Goal: Task Accomplishment & Management: Use online tool/utility

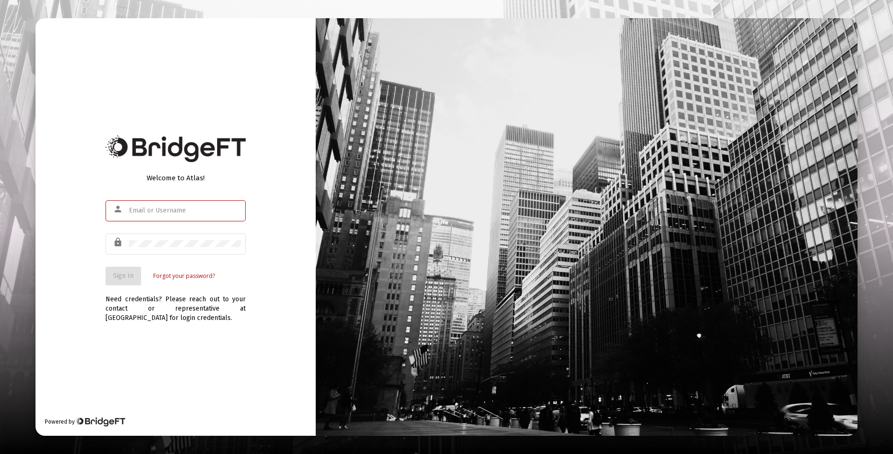
click at [185, 209] on input "text" at bounding box center [185, 210] width 112 height 7
type input "[EMAIL_ADDRESS][DOMAIN_NAME]"
click at [123, 276] on span "Sign In" at bounding box center [123, 276] width 21 height 8
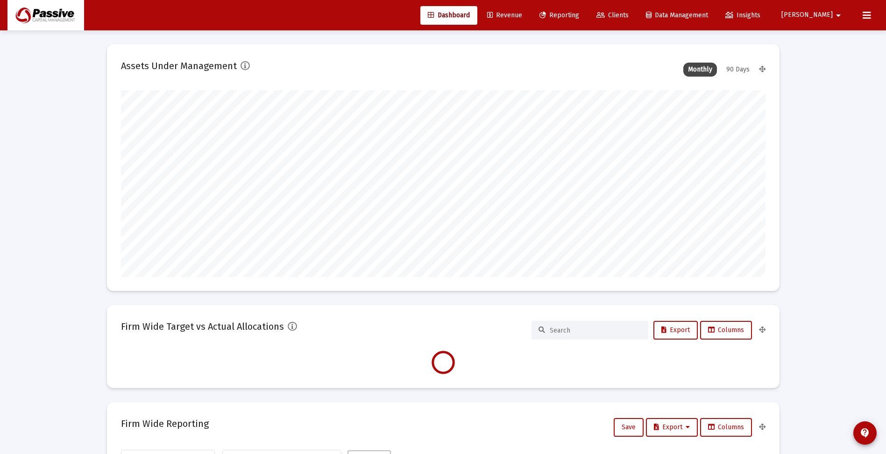
scroll to position [187, 347]
click at [579, 13] on span "Reporting" at bounding box center [559, 15] width 40 height 8
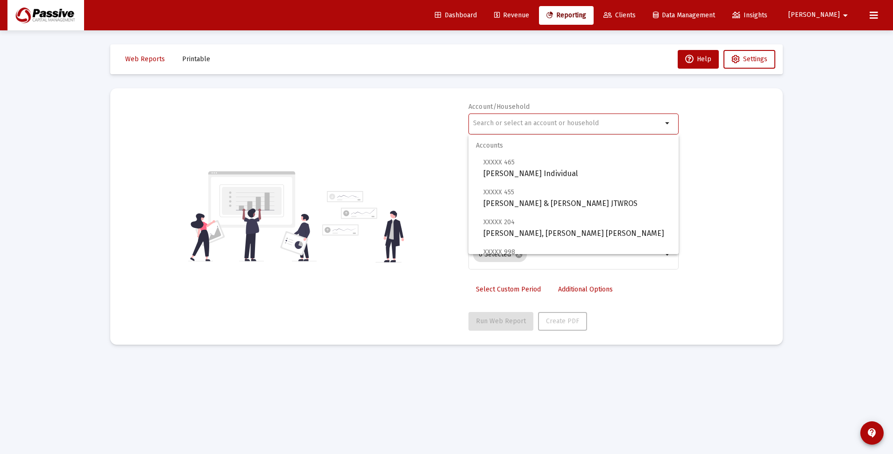
drag, startPoint x: 516, startPoint y: 121, endPoint x: 511, endPoint y: 122, distance: 4.8
click at [516, 121] on input "text" at bounding box center [567, 123] width 189 height 7
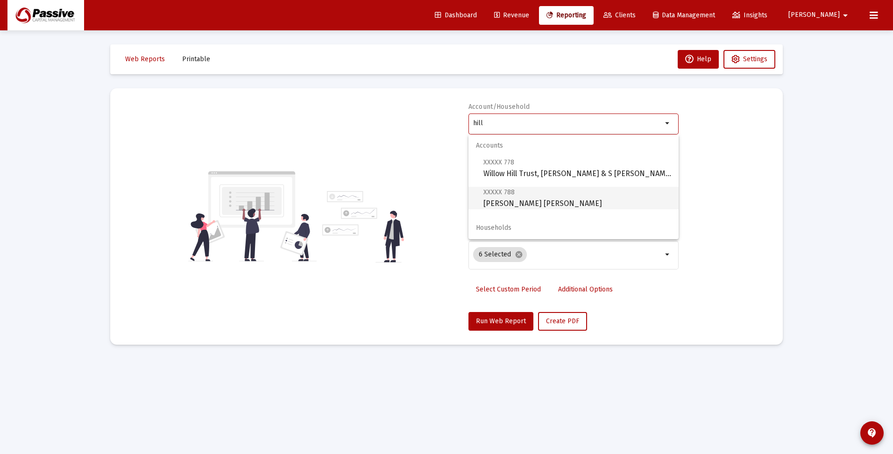
click at [509, 205] on span "XXXXX 788 [PERSON_NAME] [PERSON_NAME]" at bounding box center [577, 197] width 188 height 23
type input "[PERSON_NAME] [PERSON_NAME]"
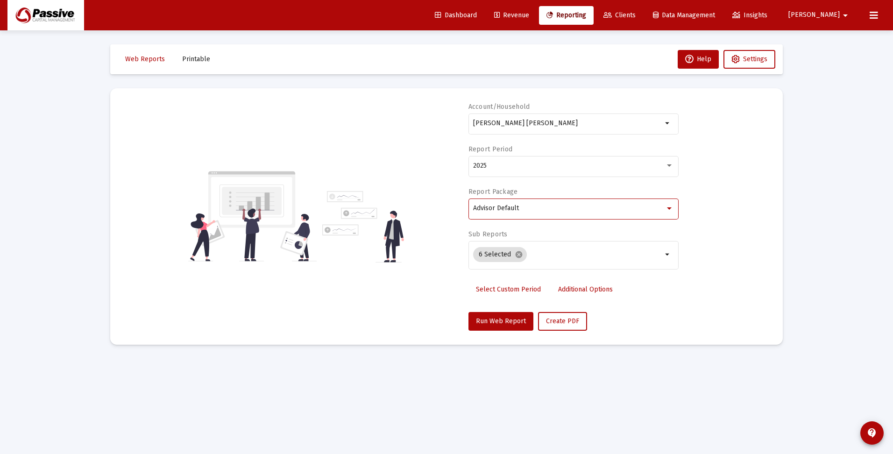
click at [509, 205] on span "Advisor Default" at bounding box center [496, 208] width 46 height 8
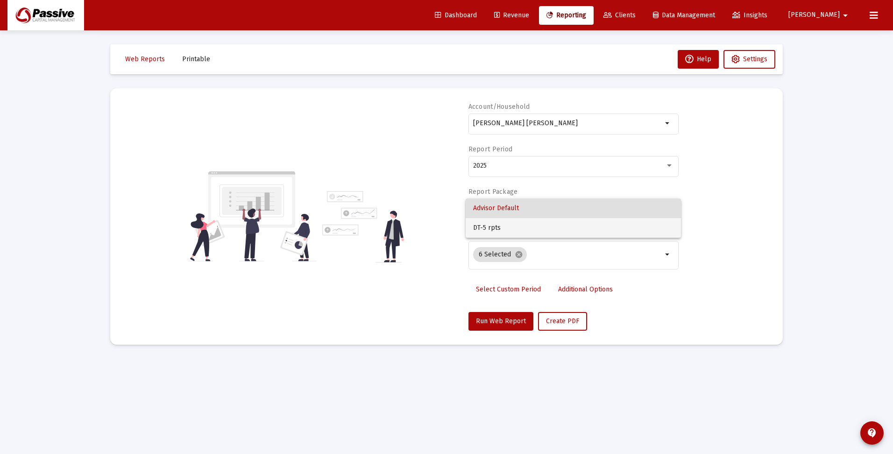
click at [506, 221] on span "DT-5 rpts" at bounding box center [573, 228] width 200 height 20
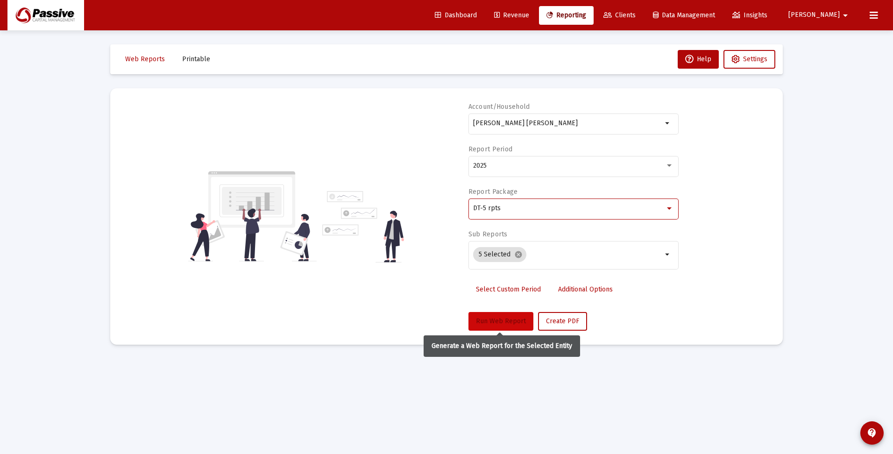
click at [506, 322] on span "Run Web Report" at bounding box center [501, 321] width 50 height 8
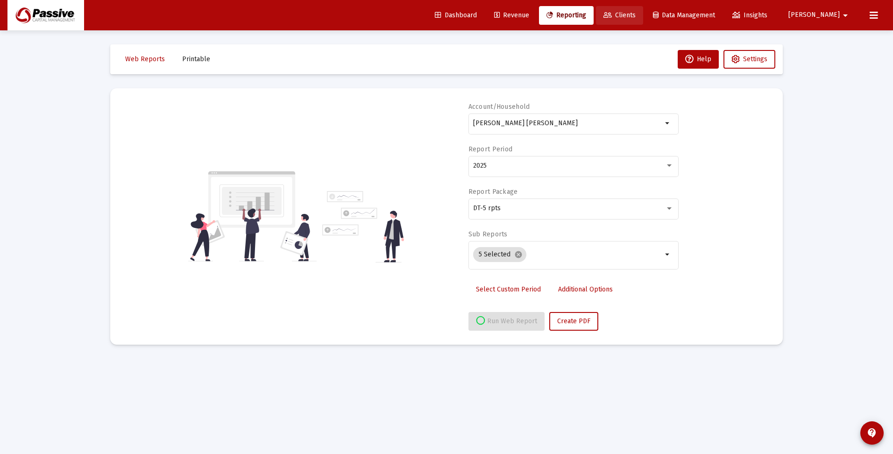
click at [636, 13] on span "Clients" at bounding box center [619, 15] width 32 height 8
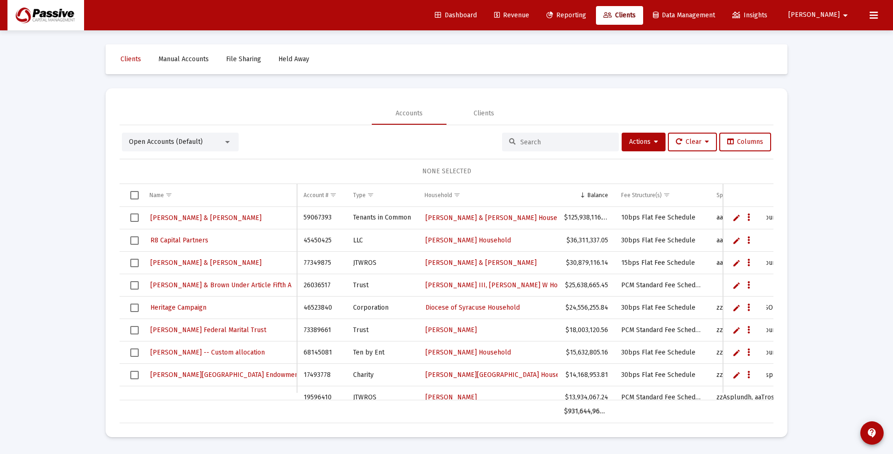
click at [528, 141] on input at bounding box center [566, 142] width 92 height 8
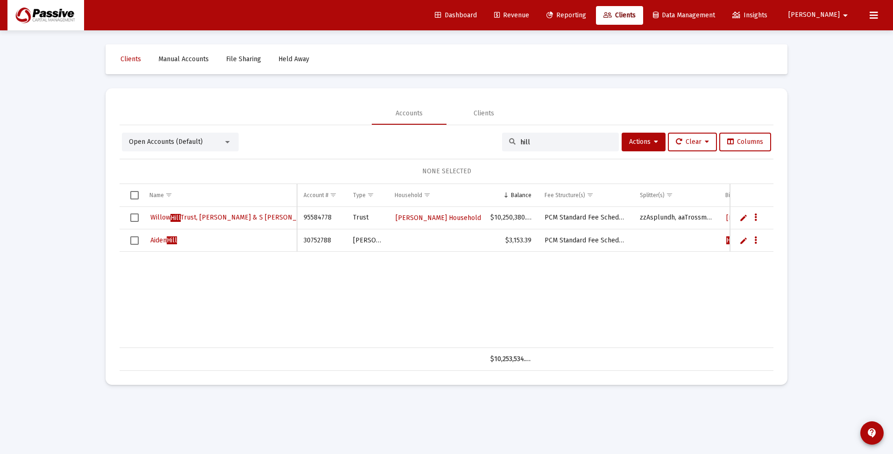
type input "hill"
click at [586, 11] on span "Reporting" at bounding box center [566, 15] width 40 height 8
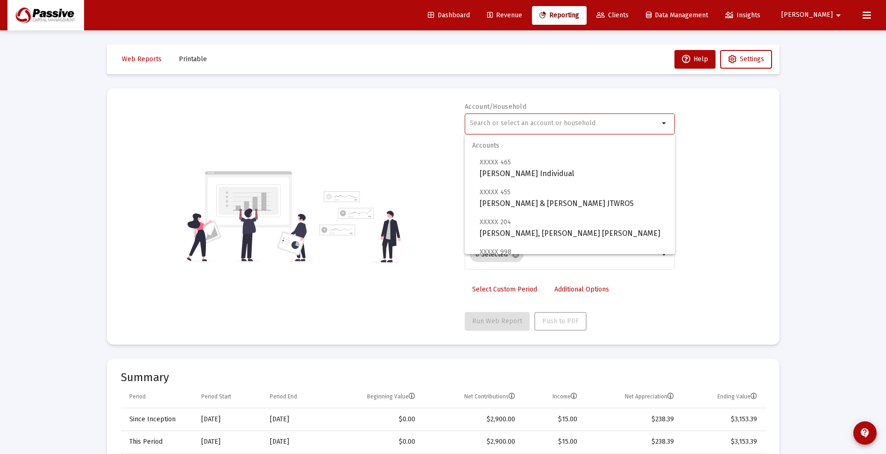
click at [535, 125] on input "text" at bounding box center [564, 123] width 189 height 7
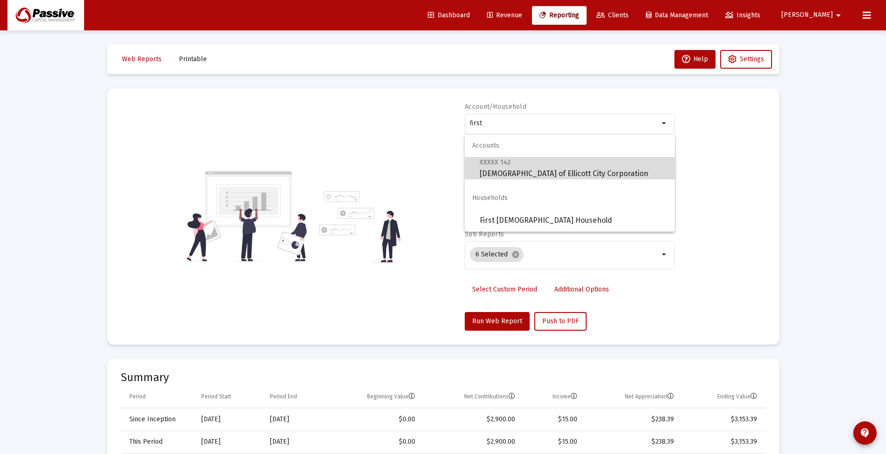
click at [574, 170] on span "XXXXX 142 [DEMOGRAPHIC_DATA] of Ellicott City Corporation" at bounding box center [574, 167] width 188 height 23
type input "[DEMOGRAPHIC_DATA] of Ellicott City Corporation"
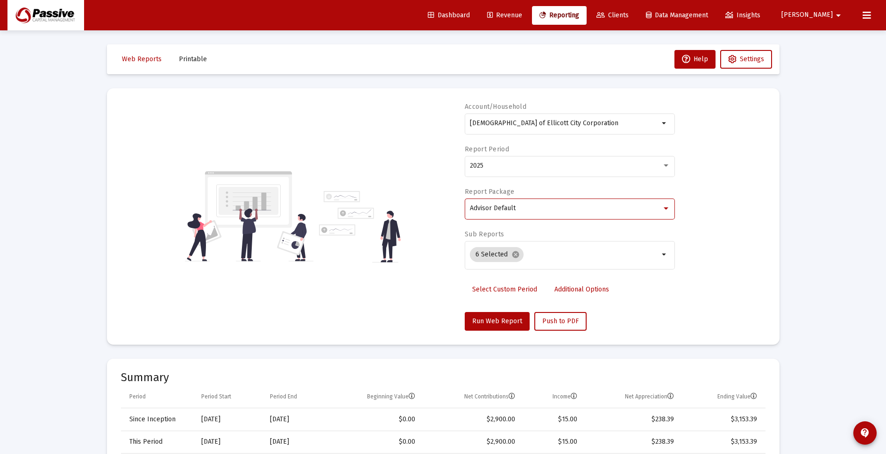
click at [529, 210] on div "Advisor Default" at bounding box center [566, 208] width 192 height 7
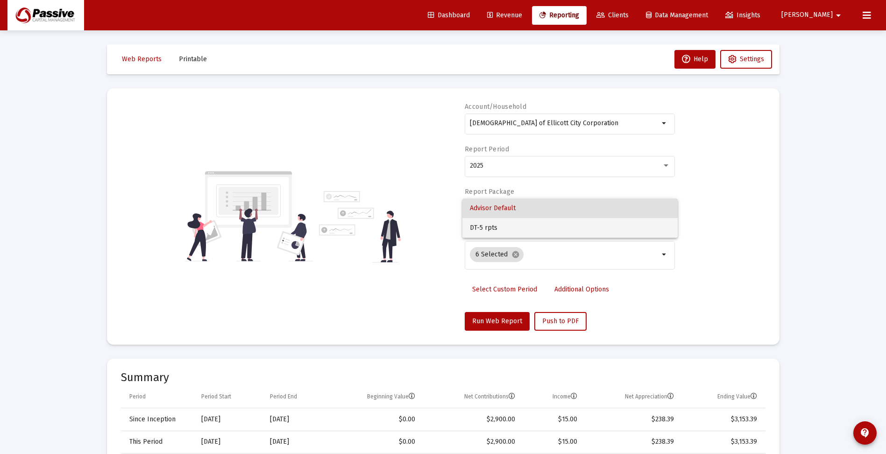
click at [520, 230] on span "DT-5 rpts" at bounding box center [570, 228] width 200 height 20
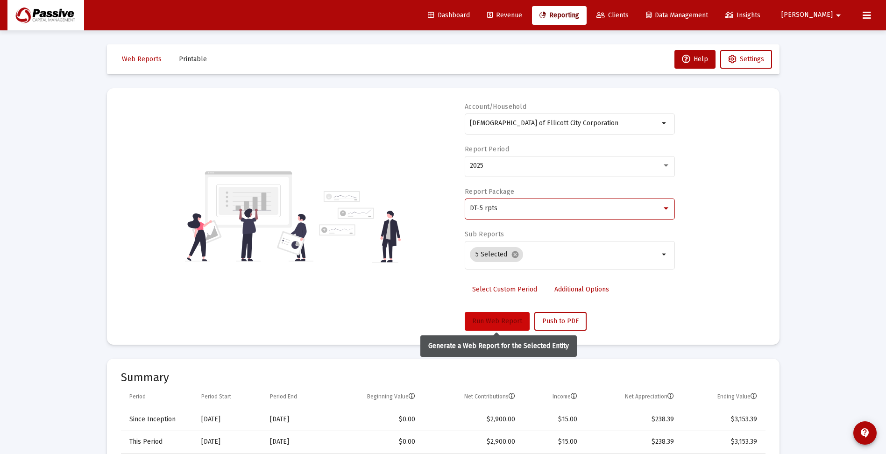
click at [497, 322] on span "Run Web Report" at bounding box center [497, 321] width 50 height 8
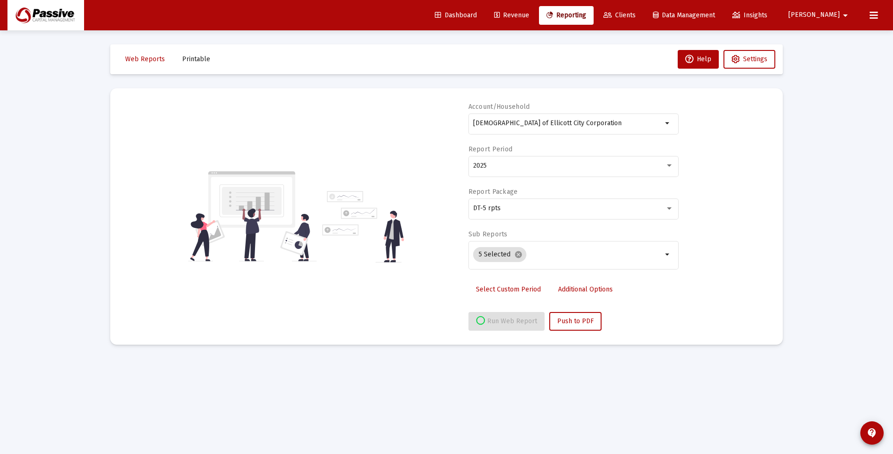
click at [331, 411] on mat-sidenav-content "Loading... Web Reports Printable Help Settings Account/Household [DEMOGRAPHIC_D…" at bounding box center [446, 227] width 701 height 454
click at [813, 278] on div "Loading... Web Reports Printable Help Settings Account/Household [DEMOGRAPHIC_D…" at bounding box center [446, 227] width 893 height 454
